Goal: Check status

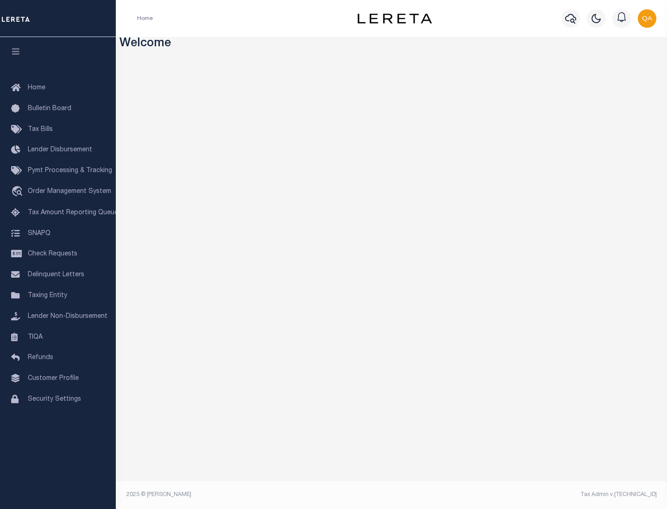
click at [58, 254] on span "Check Requests" at bounding box center [53, 254] width 50 height 6
select select "50"
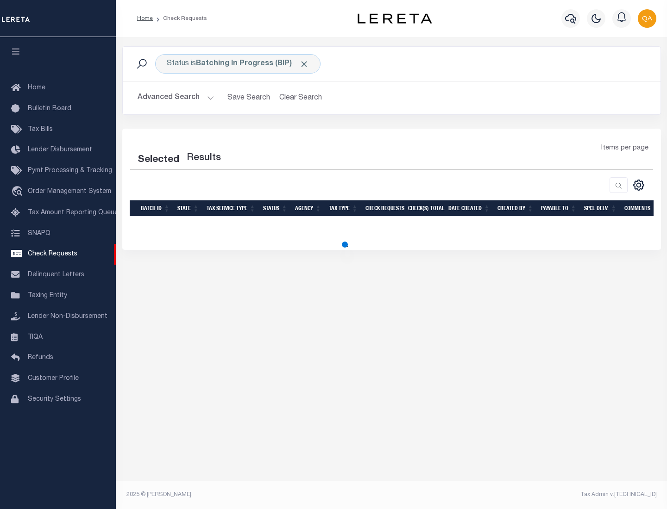
select select "50"
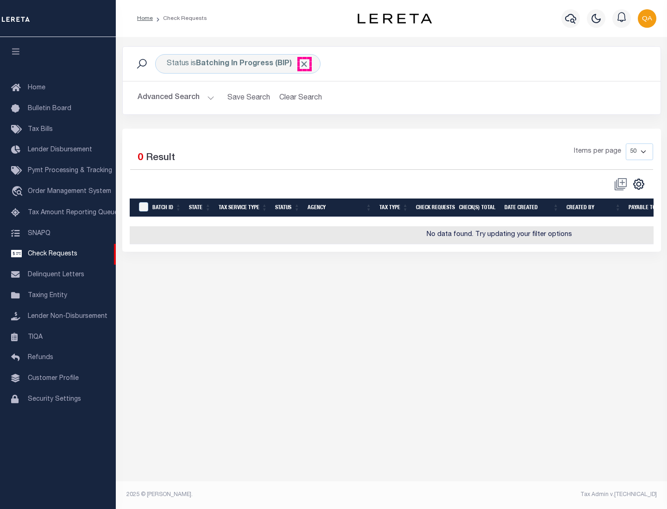
click at [304, 64] on span "Click to Remove" at bounding box center [304, 64] width 10 height 10
